Goal: Information Seeking & Learning: Learn about a topic

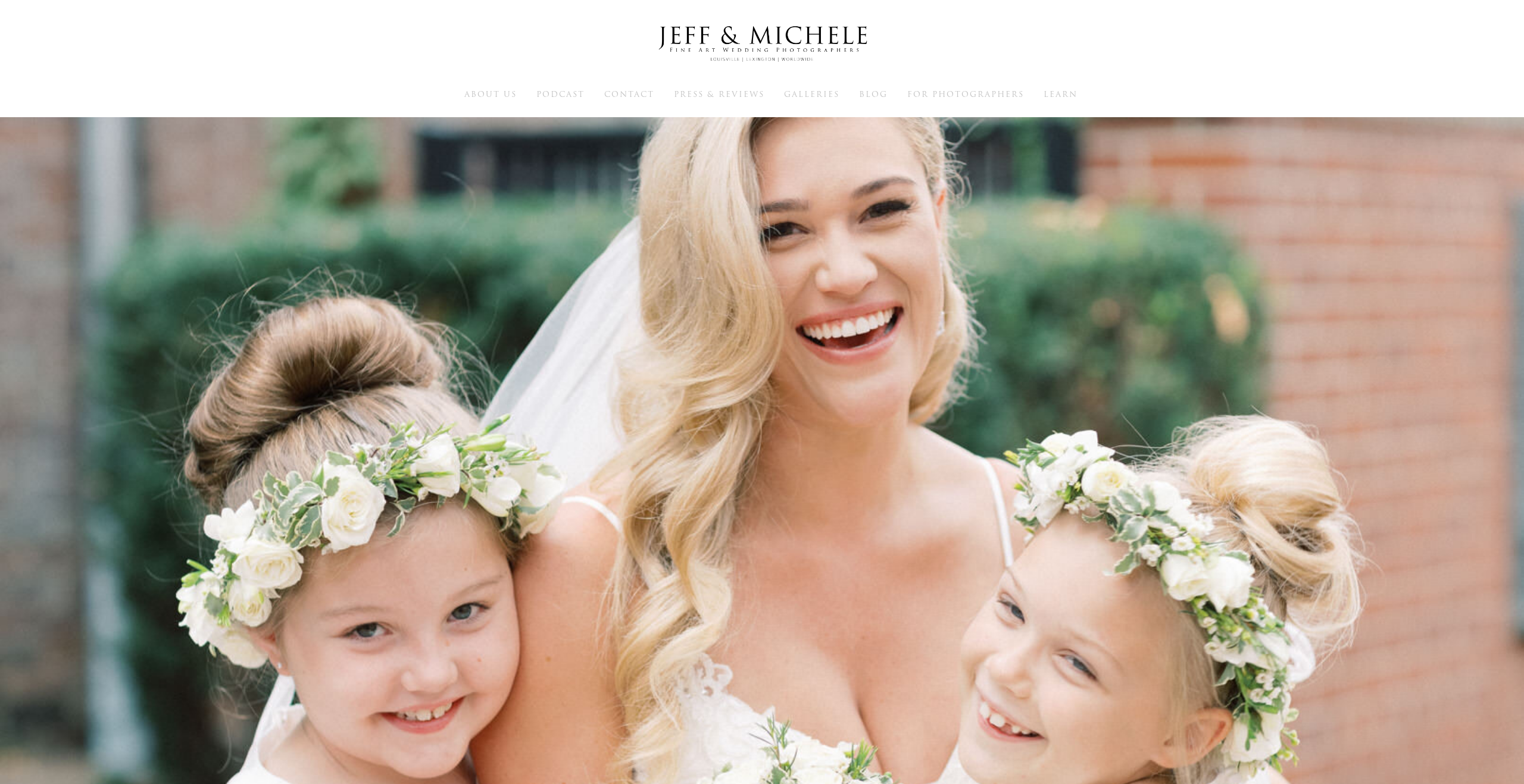
scroll to position [825, 0]
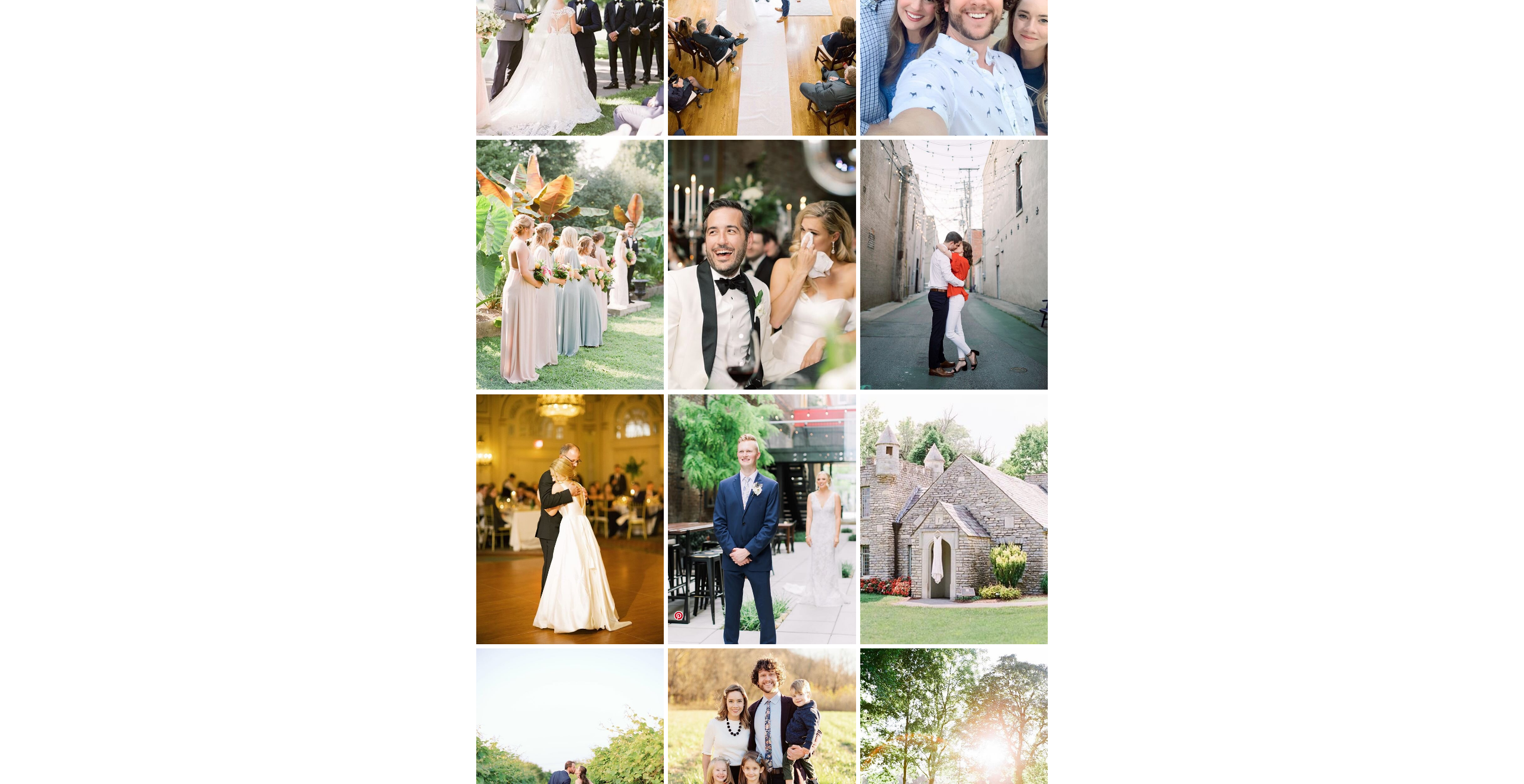
scroll to position [4344, 0]
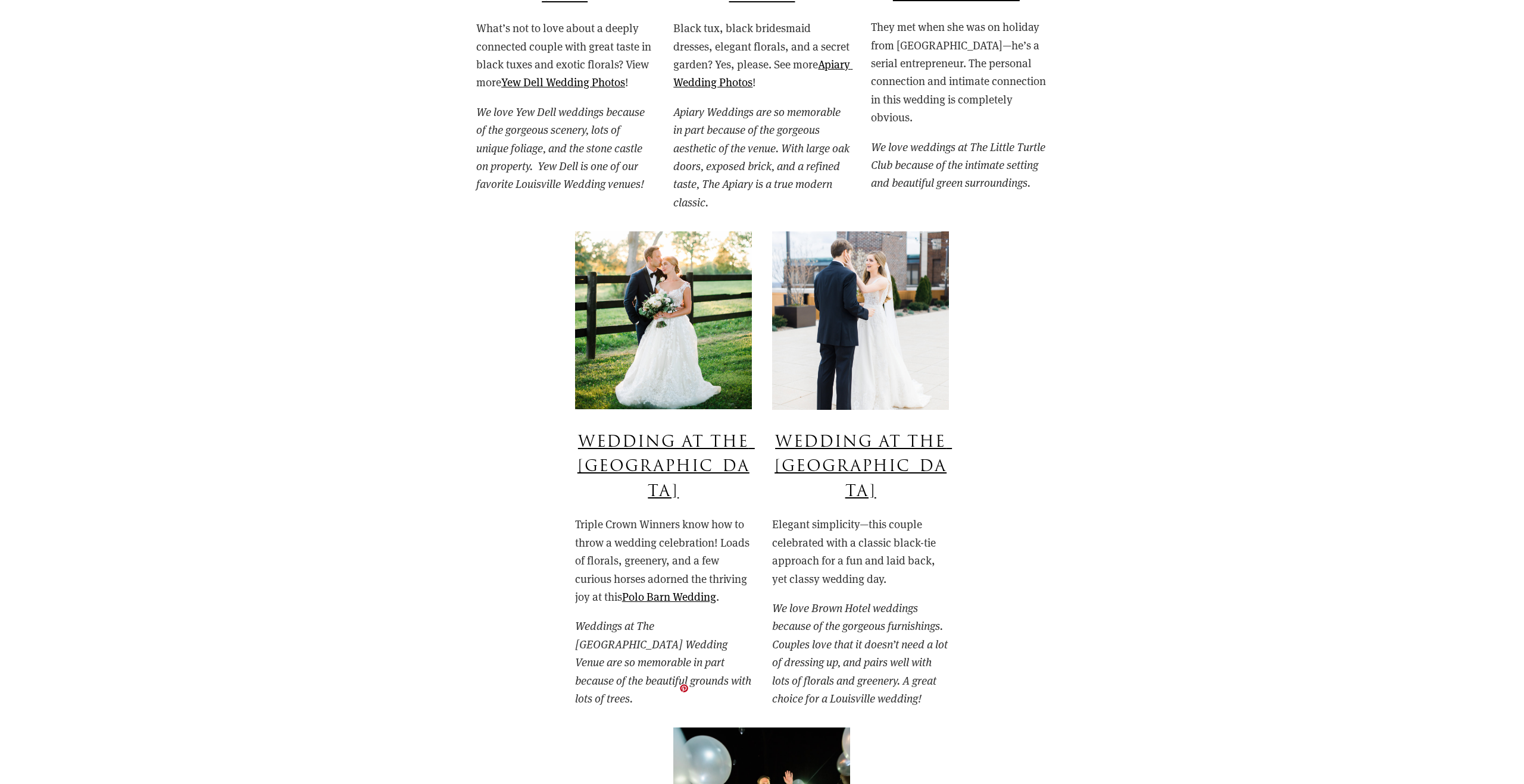
scroll to position [7196, 0]
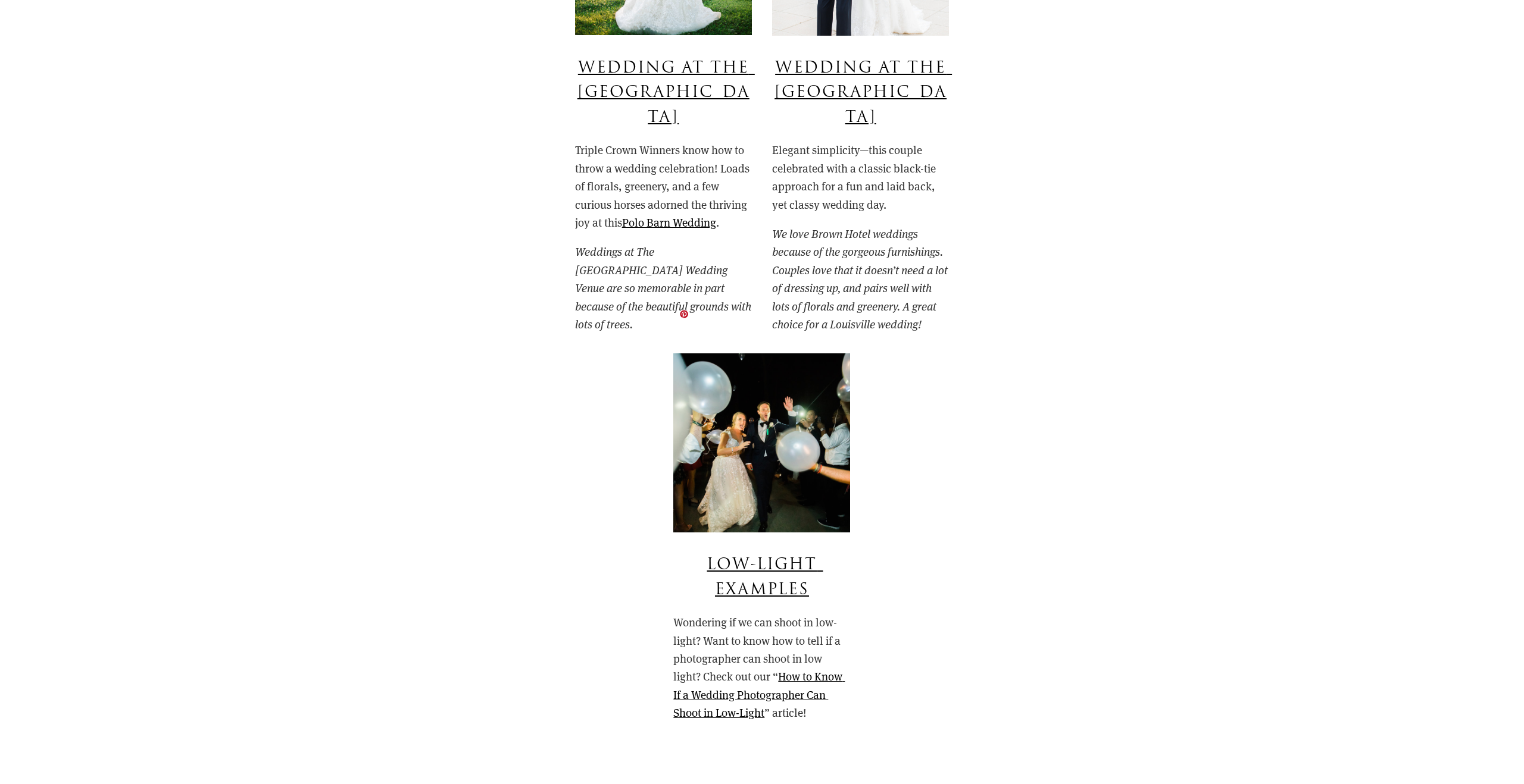
click at [762, 443] on img at bounding box center [762, 443] width 177 height 179
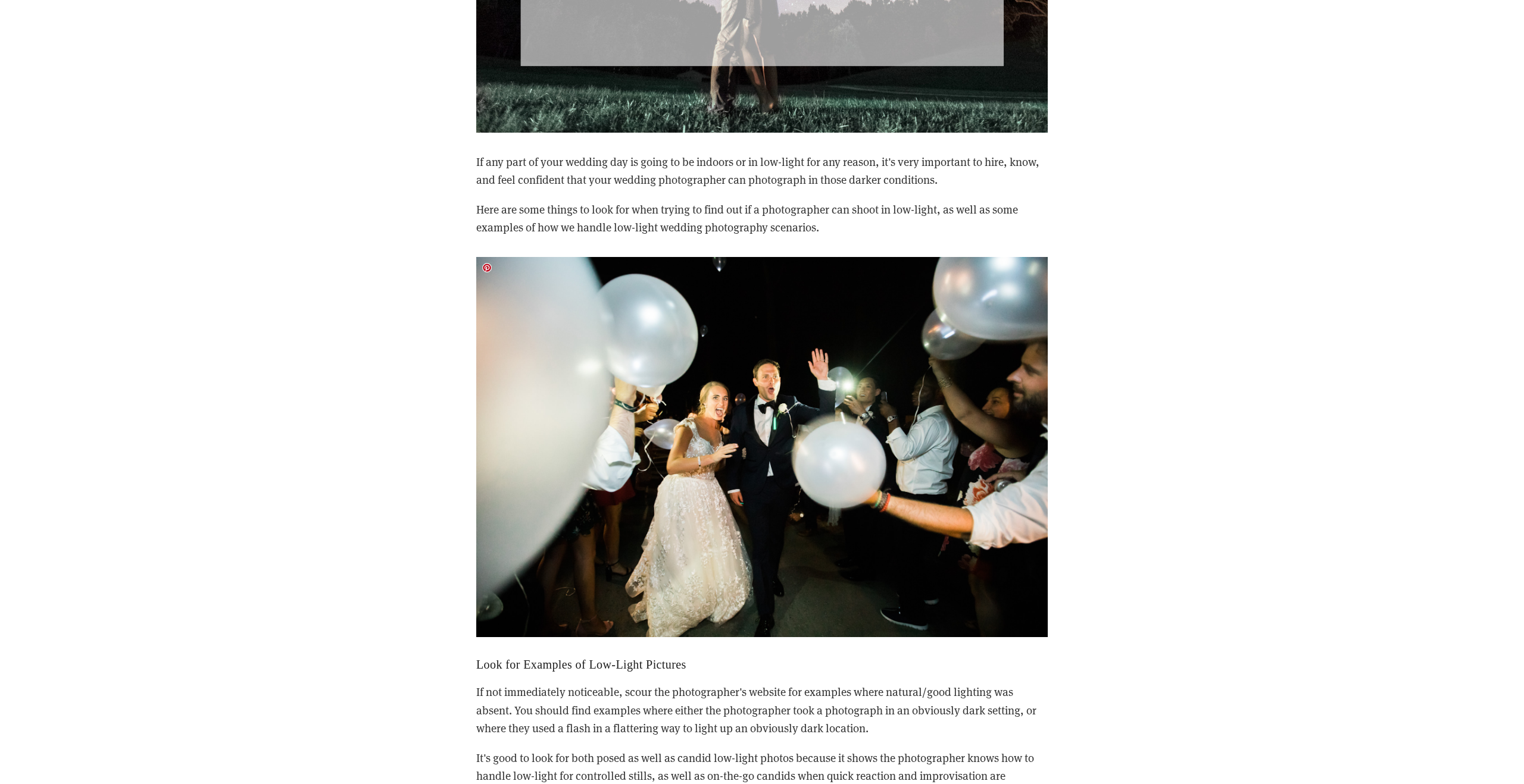
scroll to position [1018, 0]
